Goal: Information Seeking & Learning: Learn about a topic

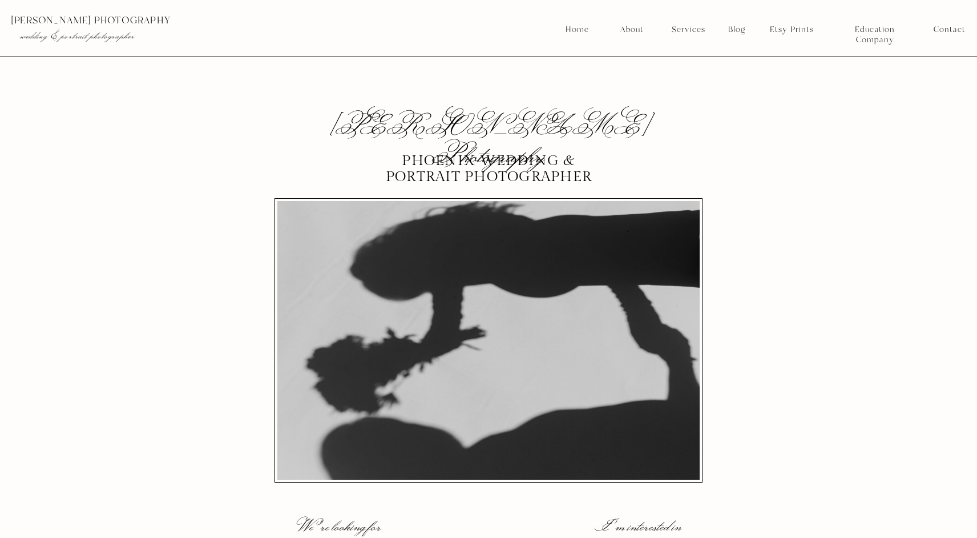
click at [687, 30] on nav "Services" at bounding box center [688, 30] width 42 height 10
click at [687, 56] on nav "Weddings" at bounding box center [689, 57] width 42 height 10
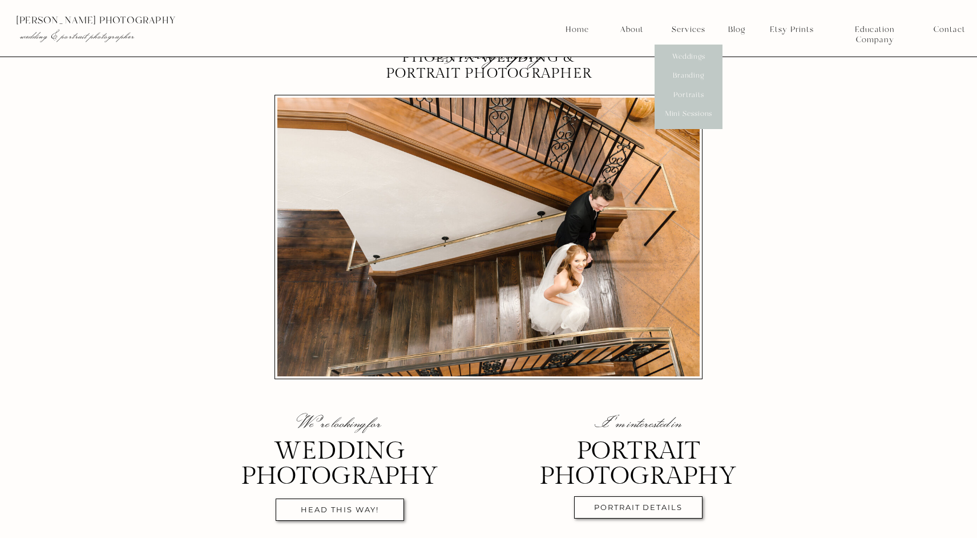
scroll to position [98, 0]
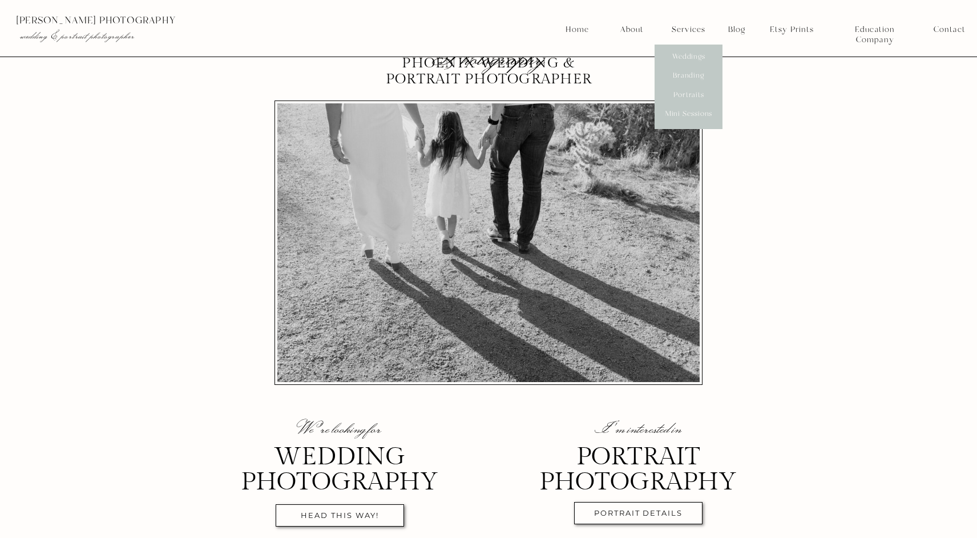
click at [635, 30] on nav "About" at bounding box center [631, 30] width 29 height 10
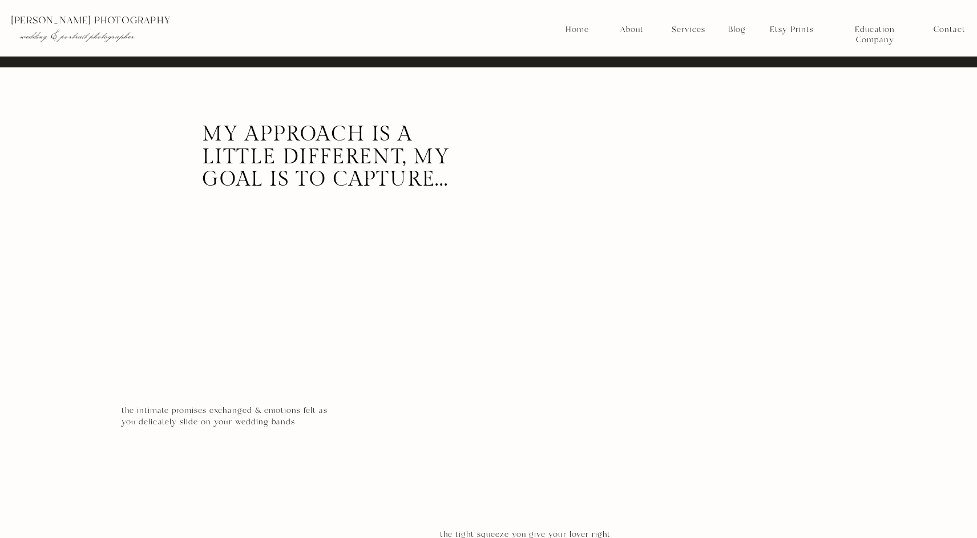
scroll to position [3807, 0]
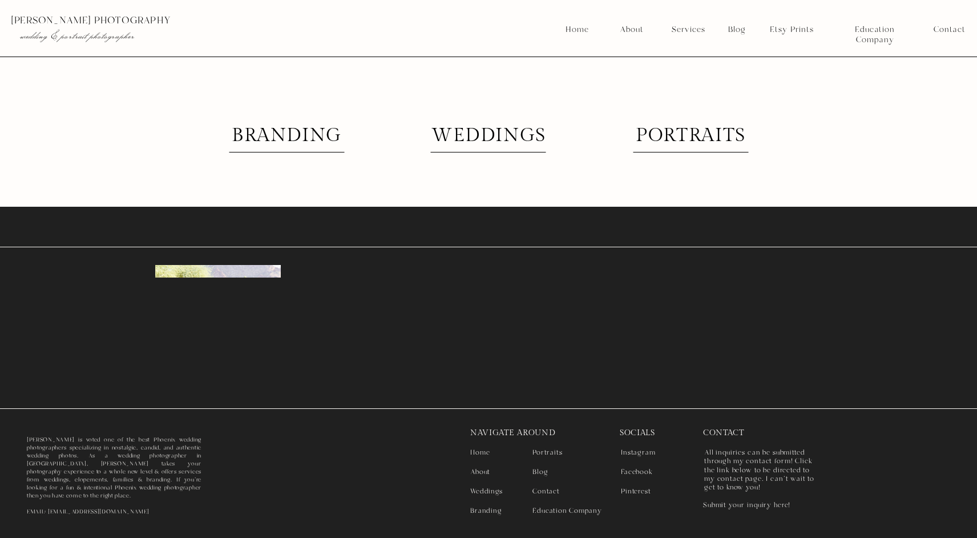
scroll to position [2897, 0]
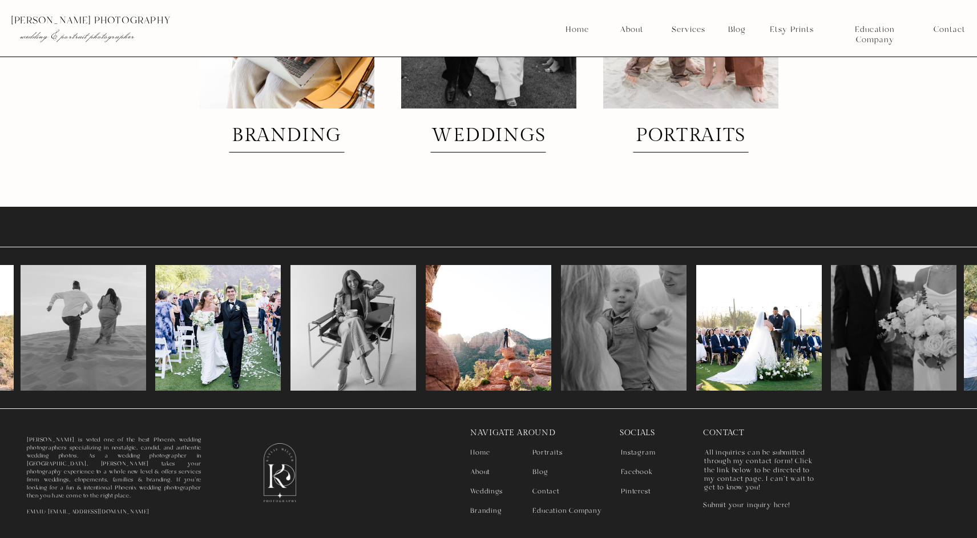
click at [535, 491] on nav "Contact" at bounding box center [555, 491] width 44 height 8
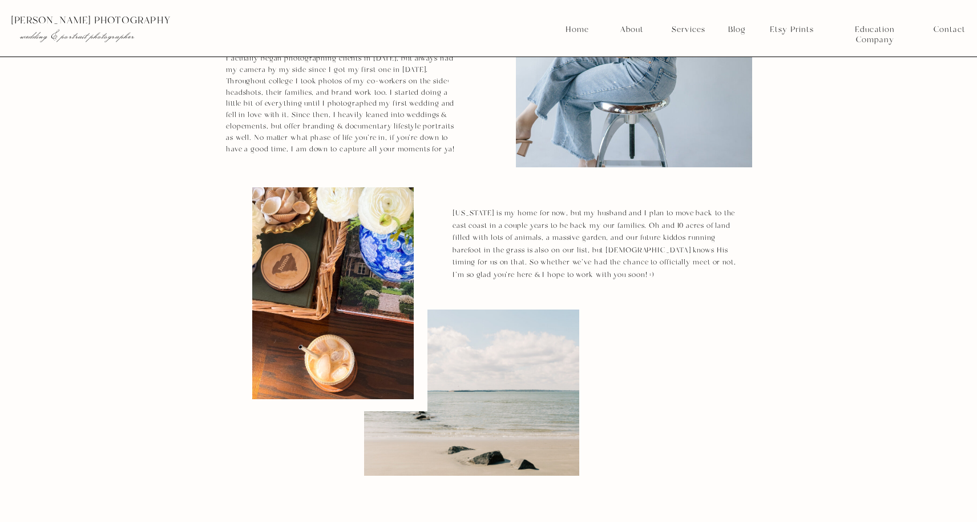
scroll to position [287, 0]
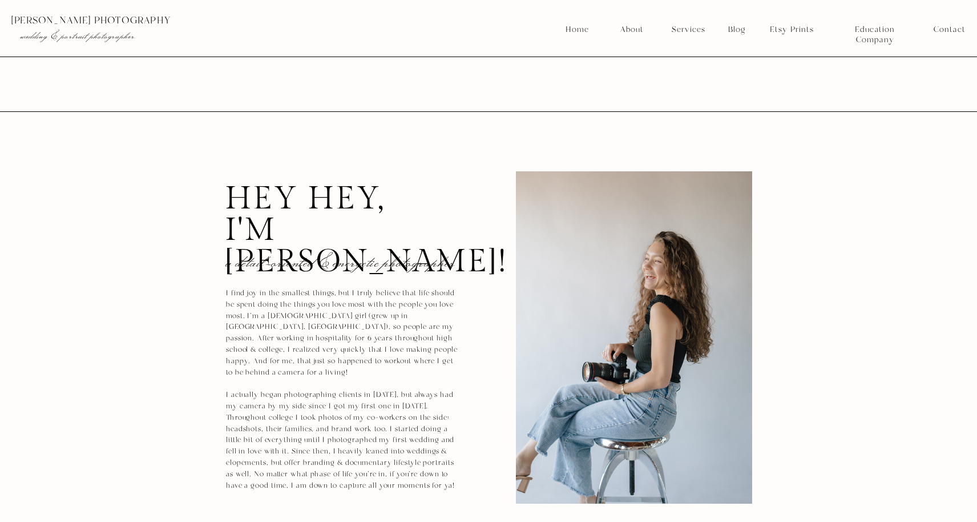
click at [697, 29] on nav "Services" at bounding box center [688, 30] width 42 height 10
click at [698, 56] on nav "Weddings" at bounding box center [689, 57] width 42 height 10
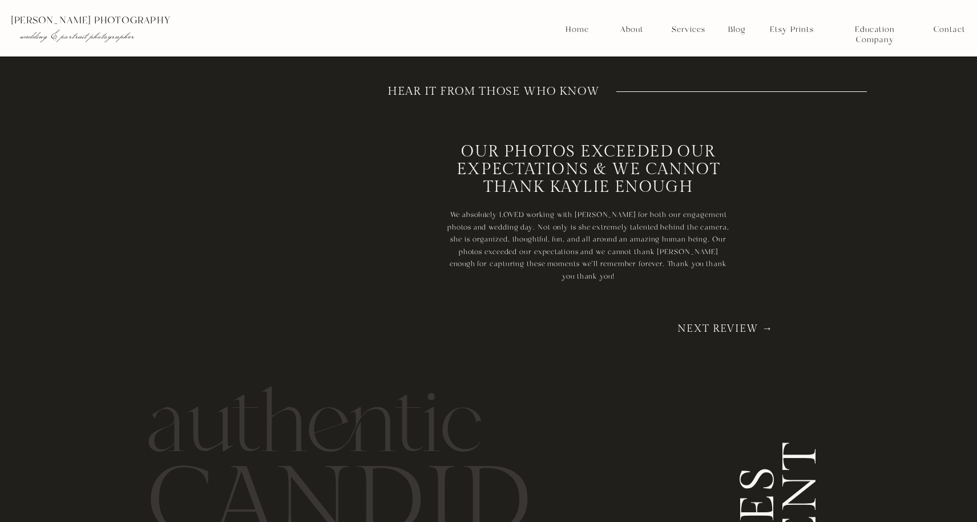
scroll to position [6590, 0]
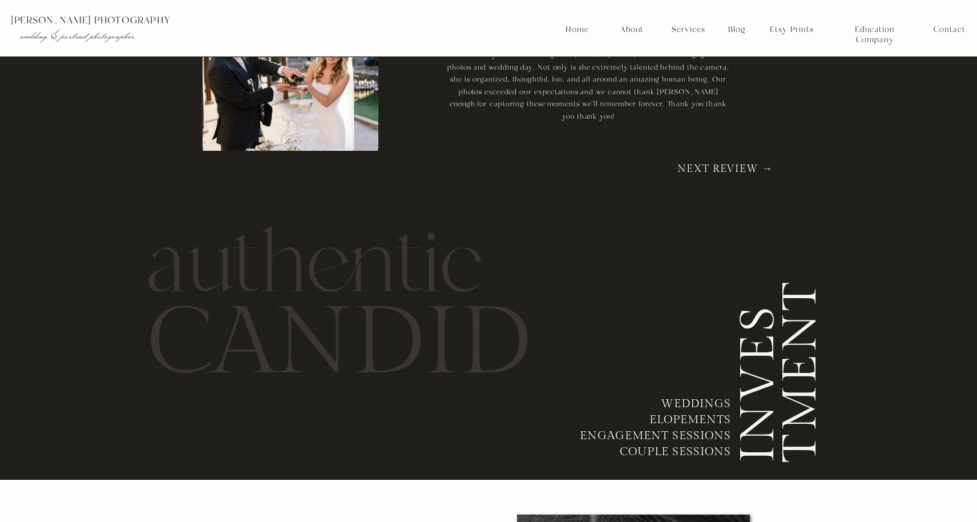
click at [760, 392] on h3 "INVES TMENT" at bounding box center [781, 345] width 85 height 234
click at [801, 381] on h3 "INVES TMENT" at bounding box center [781, 345] width 85 height 234
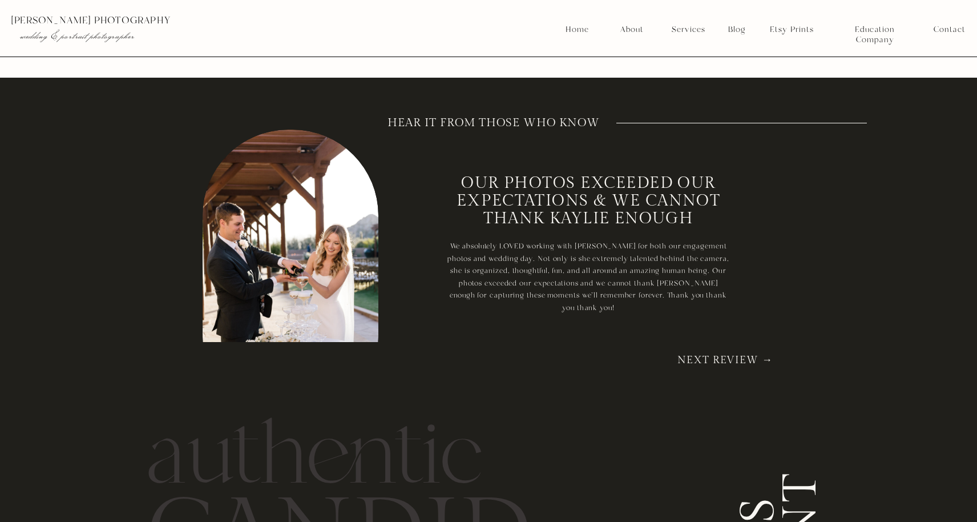
scroll to position [6388, 0]
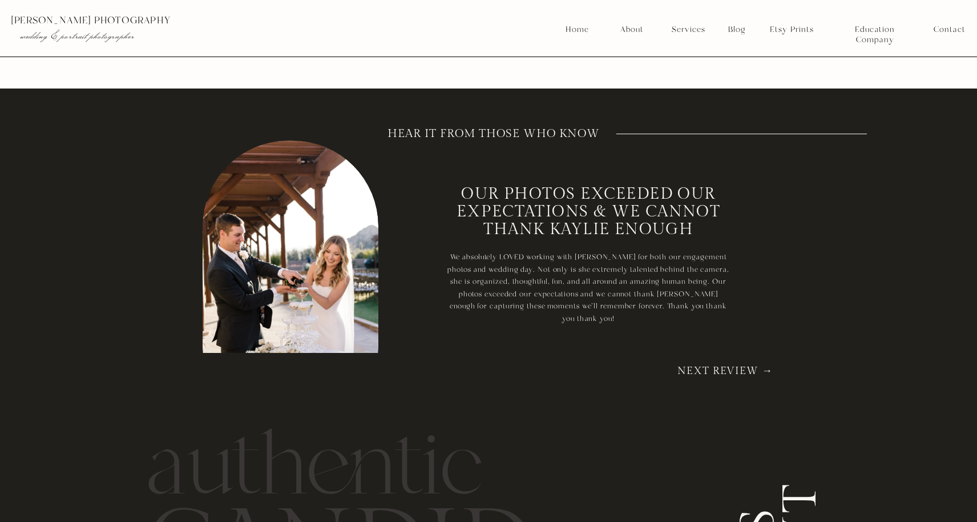
click at [762, 373] on nav "Next Review →" at bounding box center [725, 372] width 110 height 11
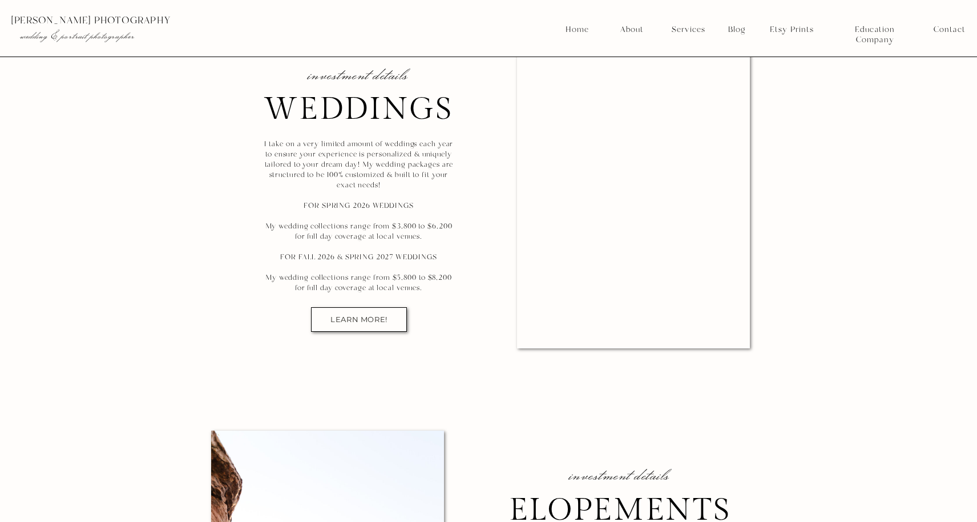
scroll to position [7042, 0]
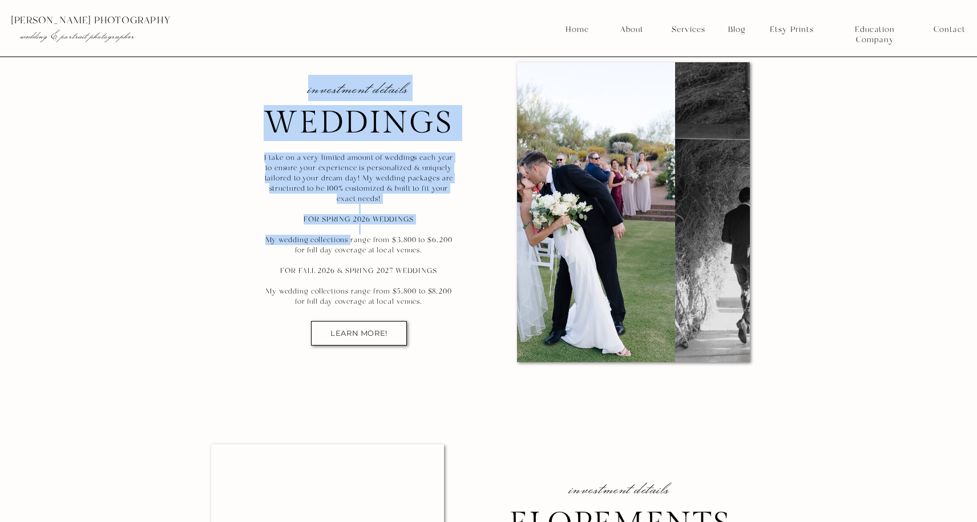
drag, startPoint x: 351, startPoint y: 239, endPoint x: 460, endPoint y: 242, distance: 109.7
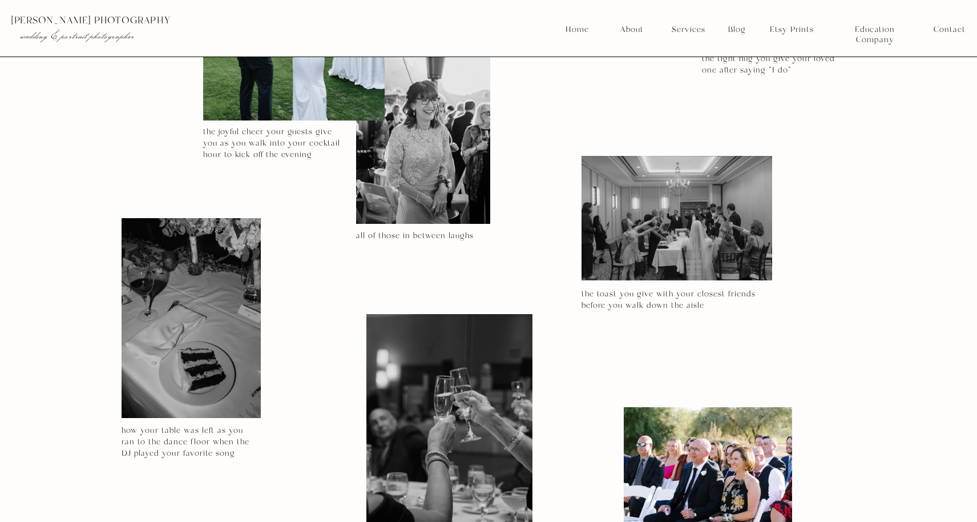
scroll to position [4290, 0]
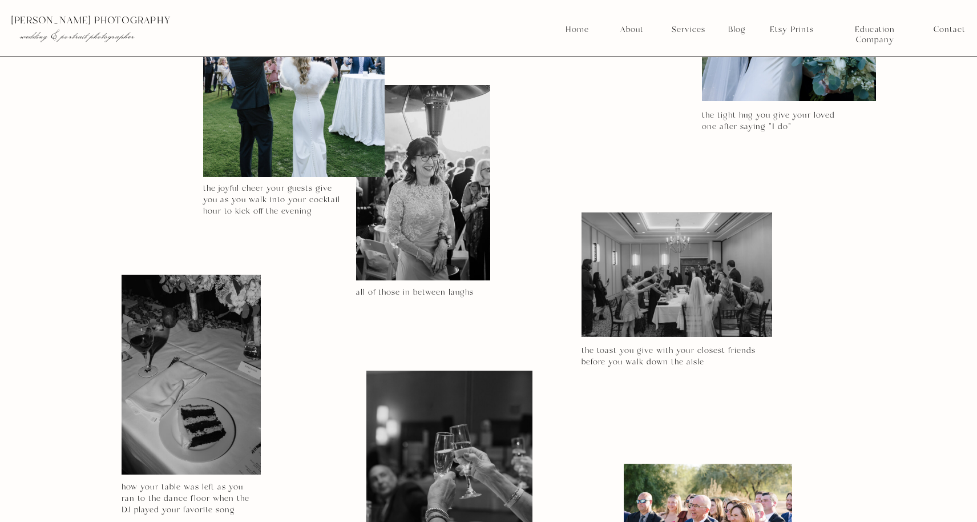
click at [691, 31] on nav "Services" at bounding box center [688, 30] width 42 height 10
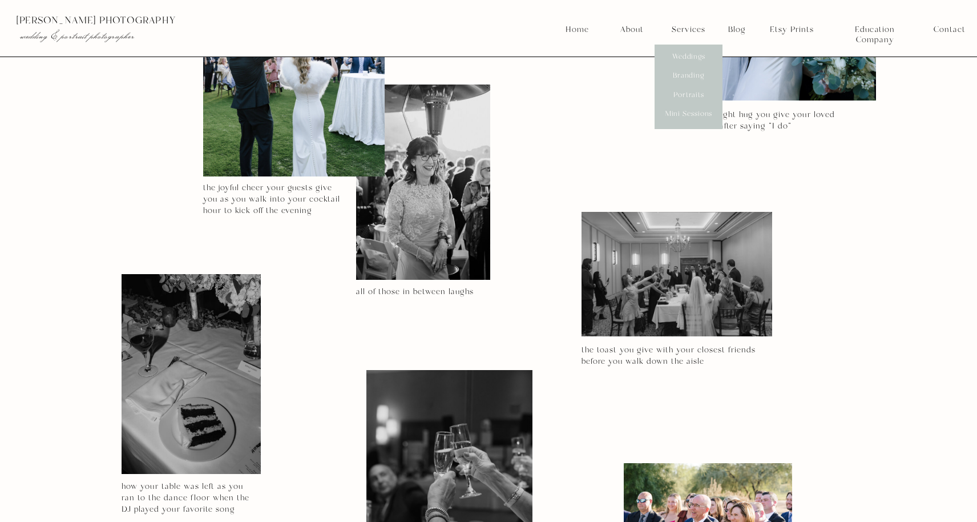
scroll to position [4291, 0]
